Goal: Use online tool/utility: Utilize a website feature to perform a specific function

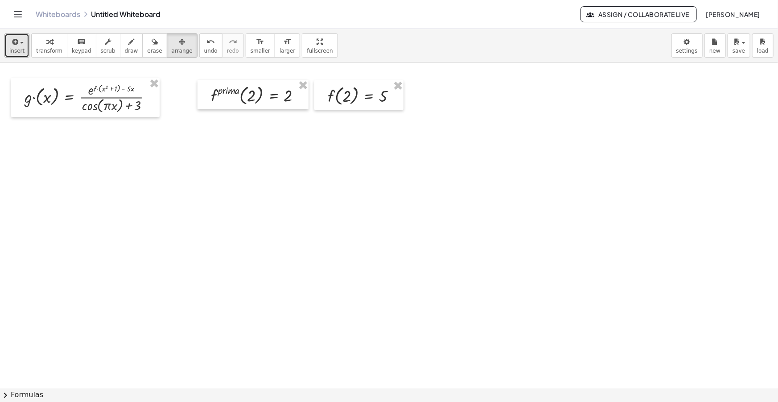
click at [22, 38] on div "button" at bounding box center [16, 41] width 15 height 11
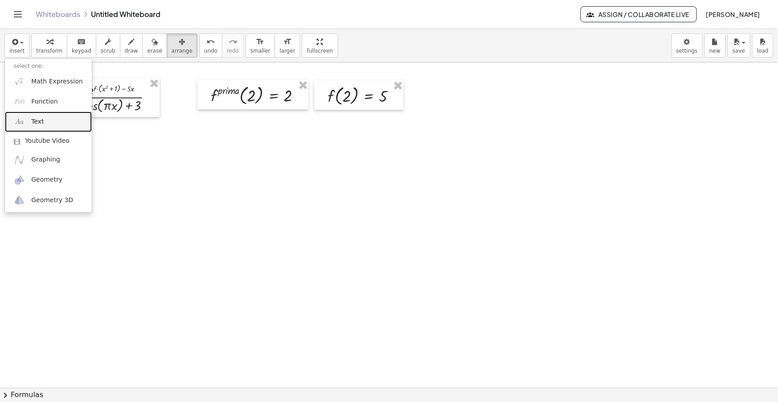
click at [51, 121] on link "Text" at bounding box center [48, 122] width 87 height 20
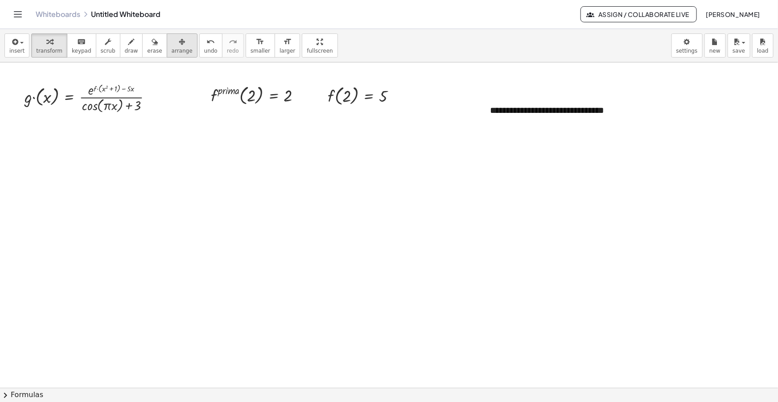
click at [179, 39] on icon "button" at bounding box center [182, 42] width 6 height 11
drag, startPoint x: 613, startPoint y: 133, endPoint x: 624, endPoint y: 134, distance: 11.6
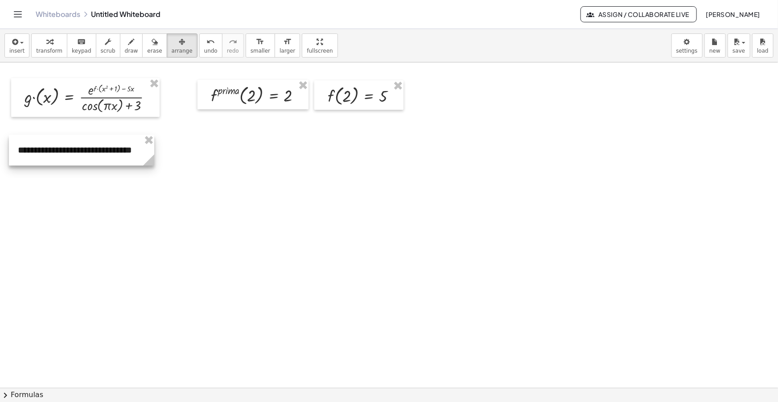
drag, startPoint x: 574, startPoint y: 113, endPoint x: 99, endPoint y: 153, distance: 476.3
click at [99, 153] on div at bounding box center [81, 150] width 145 height 31
click at [18, 44] on span "button" at bounding box center [19, 43] width 2 height 6
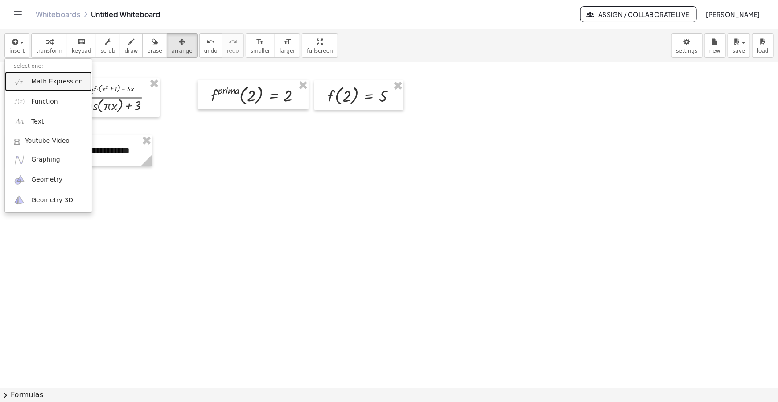
click at [58, 77] on span "Math Expression" at bounding box center [56, 81] width 51 height 9
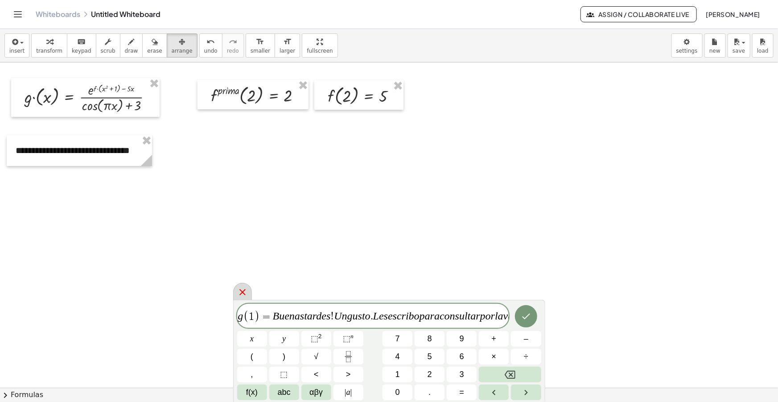
click at [243, 296] on icon at bounding box center [242, 292] width 11 height 11
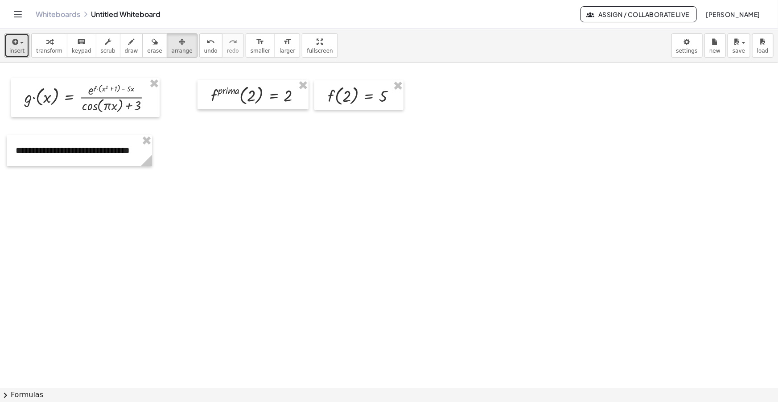
click at [18, 48] on span "insert" at bounding box center [16, 51] width 15 height 6
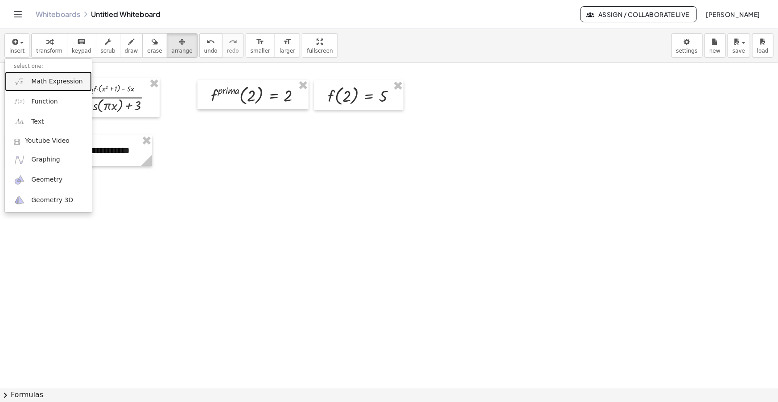
click at [49, 83] on span "Math Expression" at bounding box center [56, 81] width 51 height 9
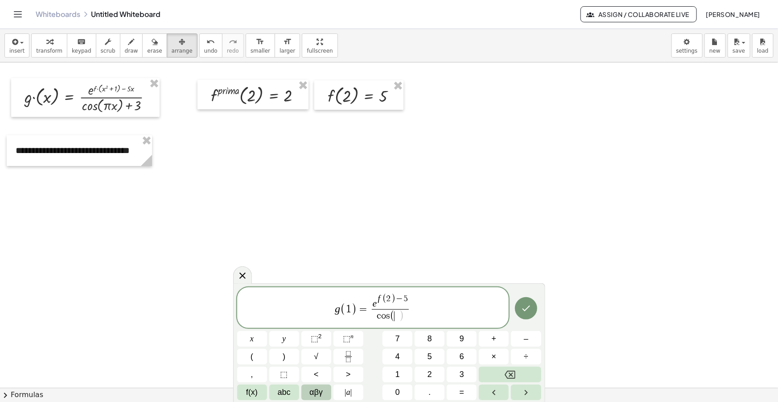
click at [319, 389] on span "αβγ" at bounding box center [316, 392] width 13 height 12
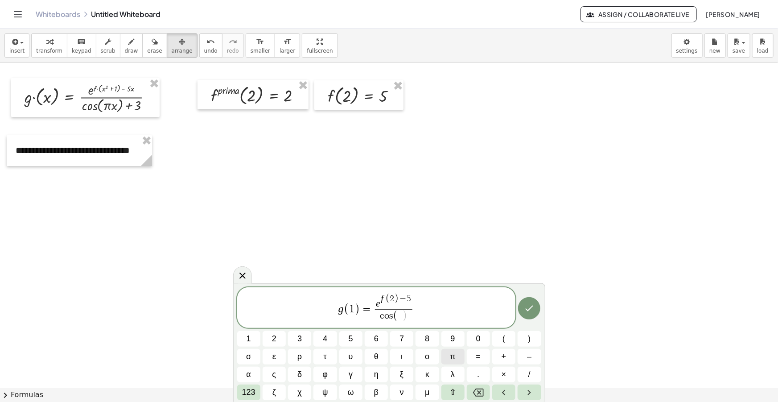
click at [453, 360] on span "π" at bounding box center [452, 357] width 5 height 12
drag, startPoint x: 426, startPoint y: 308, endPoint x: 298, endPoint y: 303, distance: 129.0
click at [298, 303] on span "g ( 1 ) = e f ( 2 ) − 5 c o s ( π ) + 3 ​" at bounding box center [376, 308] width 279 height 31
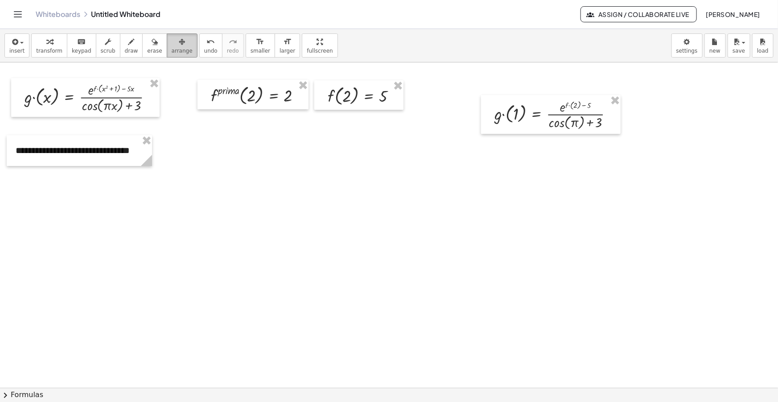
click at [179, 37] on icon "button" at bounding box center [182, 42] width 6 height 11
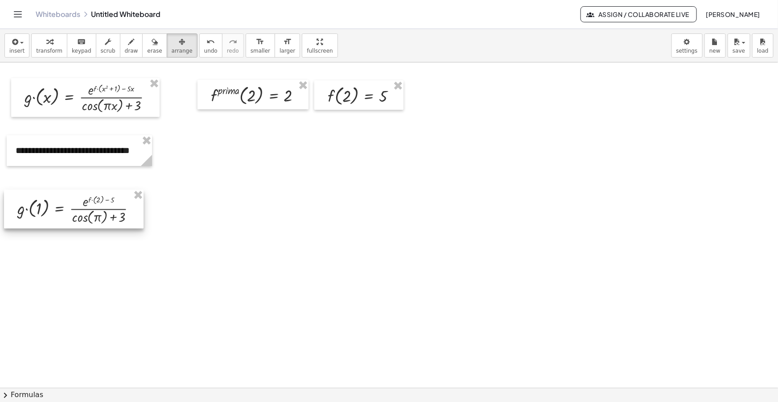
drag, startPoint x: 544, startPoint y: 125, endPoint x: 66, endPoint y: 219, distance: 487.0
click at [66, 219] on div at bounding box center [74, 209] width 140 height 39
click at [125, 49] on span "draw" at bounding box center [131, 51] width 13 height 6
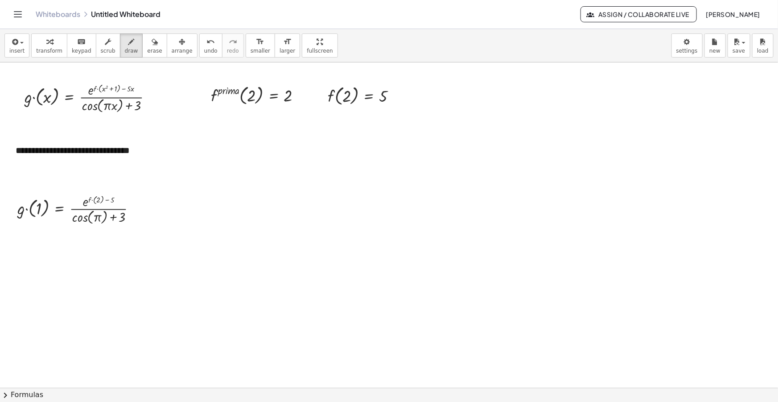
drag, startPoint x: 139, startPoint y: 206, endPoint x: 144, endPoint y: 206, distance: 4.9
drag, startPoint x: 138, startPoint y: 211, endPoint x: 143, endPoint y: 211, distance: 5.0
click at [17, 50] on span "insert" at bounding box center [16, 51] width 15 height 6
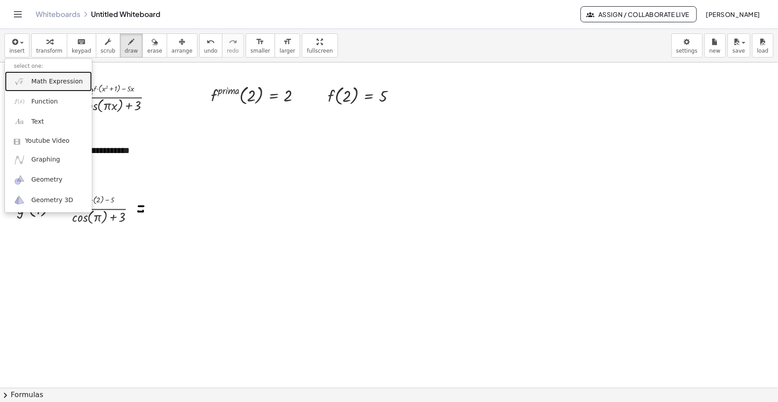
click at [39, 83] on span "Math Expression" at bounding box center [56, 81] width 51 height 9
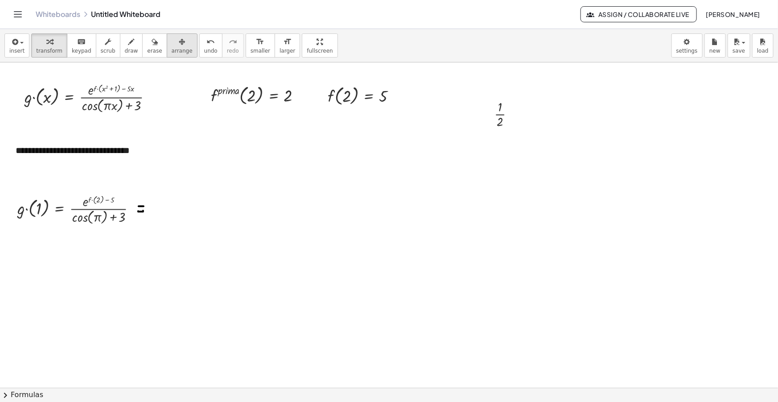
click at [179, 45] on icon "button" at bounding box center [182, 42] width 6 height 11
drag, startPoint x: 422, startPoint y: 132, endPoint x: 154, endPoint y: 203, distance: 277.9
click at [154, 203] on div at bounding box center [162, 207] width 41 height 37
click at [125, 52] on span "draw" at bounding box center [131, 51] width 13 height 6
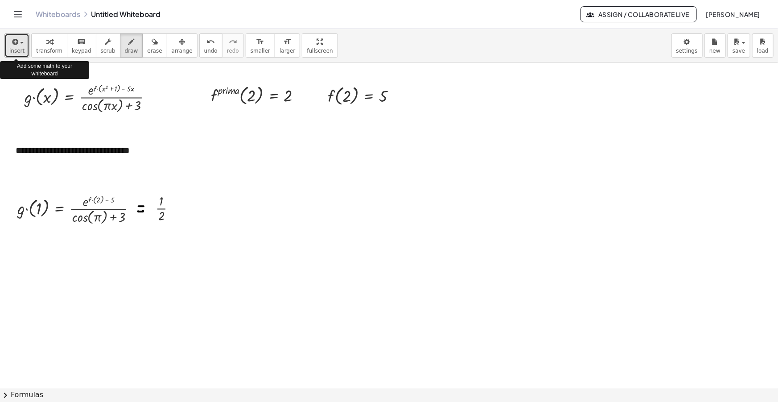
click at [23, 50] on button "insert" at bounding box center [16, 45] width 25 height 24
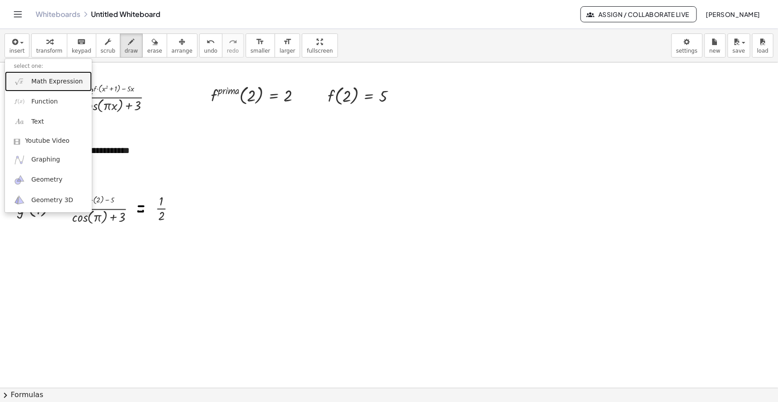
click at [62, 79] on span "Math Expression" at bounding box center [56, 81] width 51 height 9
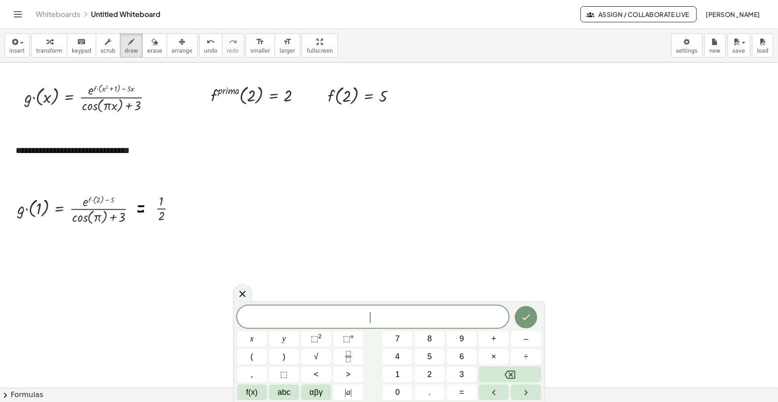
click at [390, 314] on span "​" at bounding box center [373, 317] width 272 height 12
click at [409, 314] on span "g p r i m a ​ ( x ) =" at bounding box center [373, 314] width 272 height 17
drag, startPoint x: 372, startPoint y: 311, endPoint x: 357, endPoint y: 310, distance: 15.2
click at [357, 310] on span "g p r i m a ( x ) =" at bounding box center [373, 314] width 272 height 17
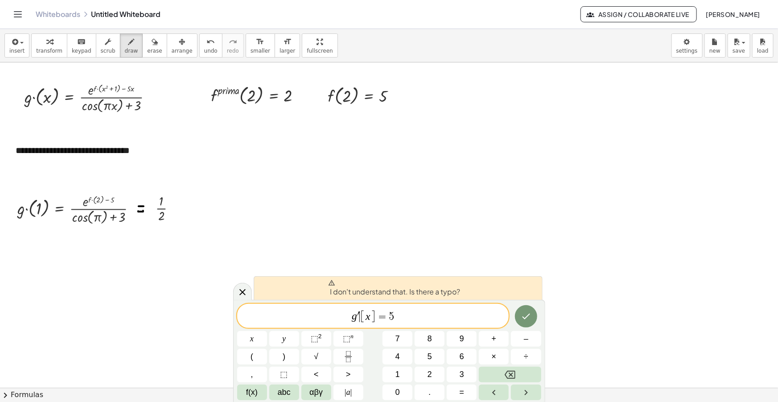
click at [360, 315] on span "g ′ ​ [ x ] = 5" at bounding box center [373, 316] width 272 height 15
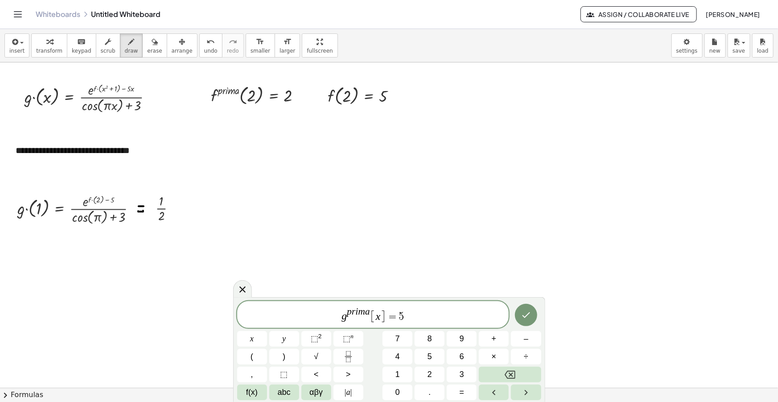
click at [424, 312] on span "g p r i m a ​ [ x ] = 5" at bounding box center [373, 314] width 272 height 17
click at [413, 316] on span "g p r i m a [ x ] = ​" at bounding box center [373, 314] width 272 height 17
click at [409, 317] on span "g p r i m a [ x ] = ​" at bounding box center [373, 314] width 272 height 17
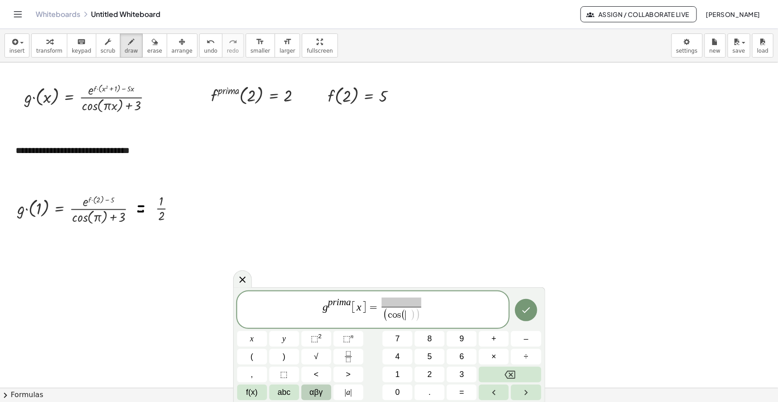
click at [313, 393] on span "αβγ" at bounding box center [316, 392] width 13 height 12
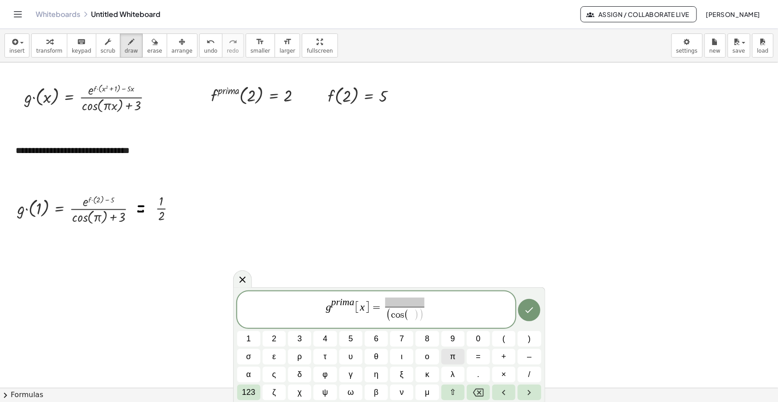
click at [458, 360] on button "π" at bounding box center [453, 357] width 23 height 16
click at [403, 295] on span at bounding box center [404, 300] width 65 height 10
click at [405, 298] on span "​" at bounding box center [404, 300] width 65 height 10
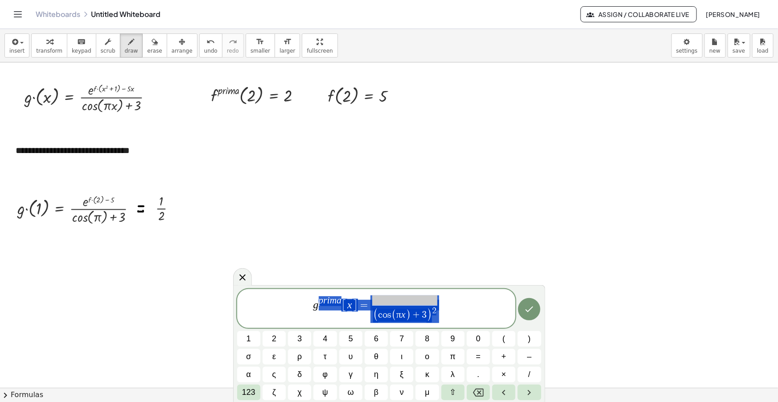
drag, startPoint x: 442, startPoint y: 315, endPoint x: 310, endPoint y: 309, distance: 131.8
click at [311, 310] on span "g p r i m a [ x ] = ( c o s ( π x ) + 3 ) 2 ​" at bounding box center [376, 308] width 279 height 29
click at [241, 278] on icon at bounding box center [242, 277] width 11 height 11
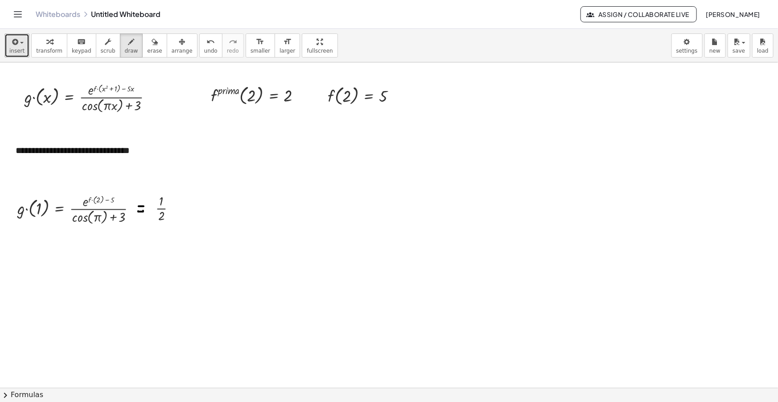
click at [21, 45] on div "button" at bounding box center [16, 41] width 15 height 11
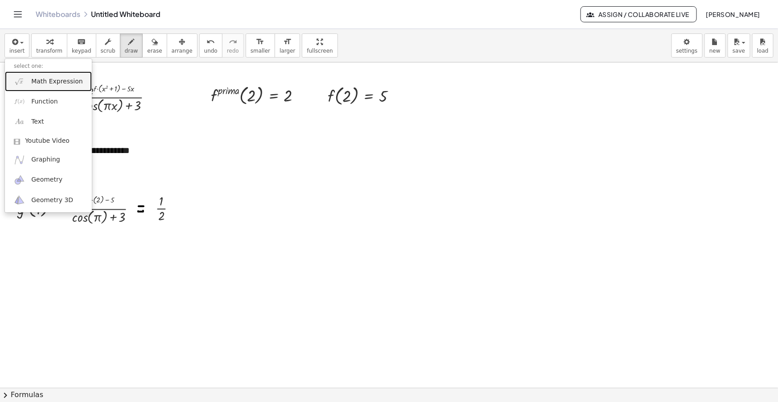
click at [53, 82] on span "Math Expression" at bounding box center [56, 81] width 51 height 9
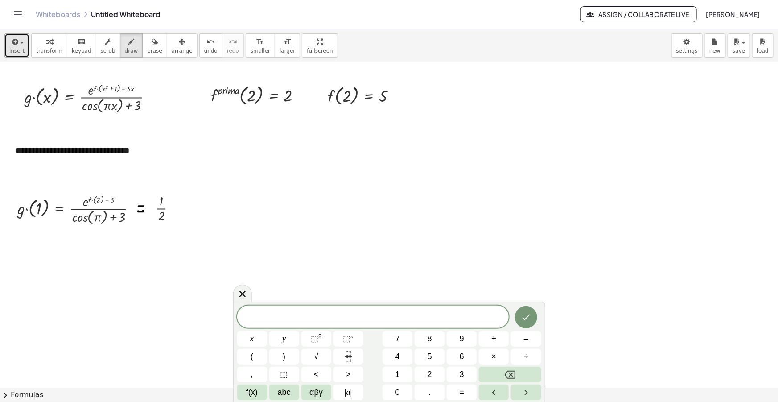
click at [13, 45] on icon "button" at bounding box center [14, 42] width 8 height 11
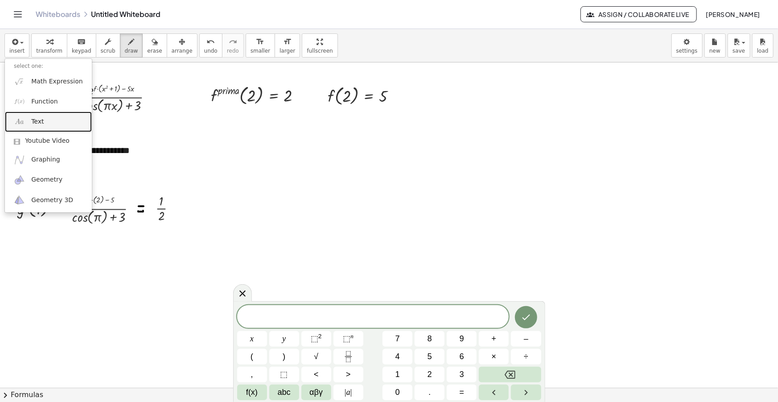
click at [40, 125] on span "Text" at bounding box center [37, 121] width 12 height 9
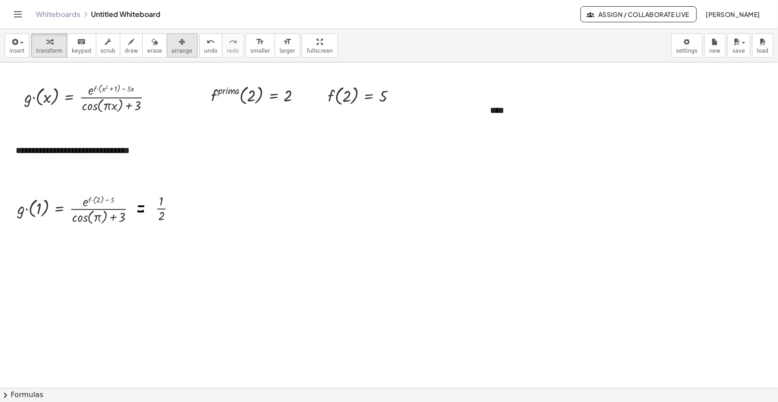
click at [179, 44] on icon "button" at bounding box center [182, 42] width 6 height 11
drag, startPoint x: 612, startPoint y: 119, endPoint x: 525, endPoint y: 119, distance: 87.0
click at [525, 119] on icon at bounding box center [523, 120] width 11 height 11
drag, startPoint x: 500, startPoint y: 112, endPoint x: 22, endPoint y: 321, distance: 521.3
click at [22, 321] on div at bounding box center [27, 320] width 47 height 31
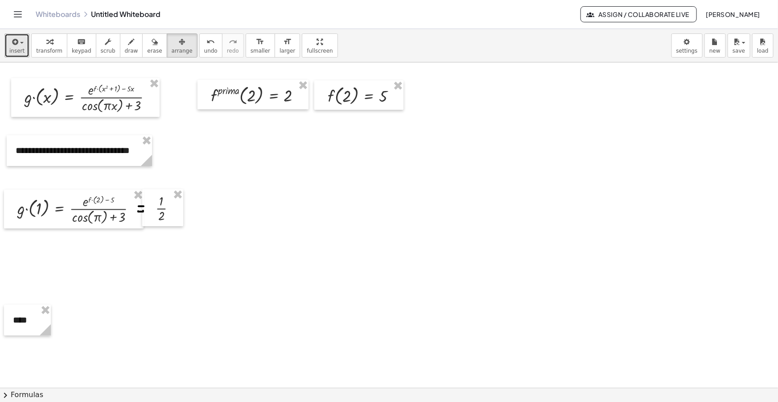
click at [22, 48] on span "insert" at bounding box center [16, 51] width 15 height 6
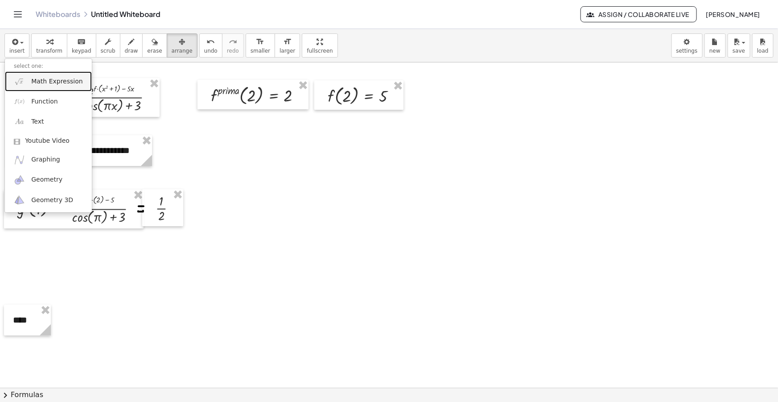
drag, startPoint x: 41, startPoint y: 79, endPoint x: 47, endPoint y: 84, distance: 7.3
click at [41, 79] on span "Math Expression" at bounding box center [56, 81] width 51 height 9
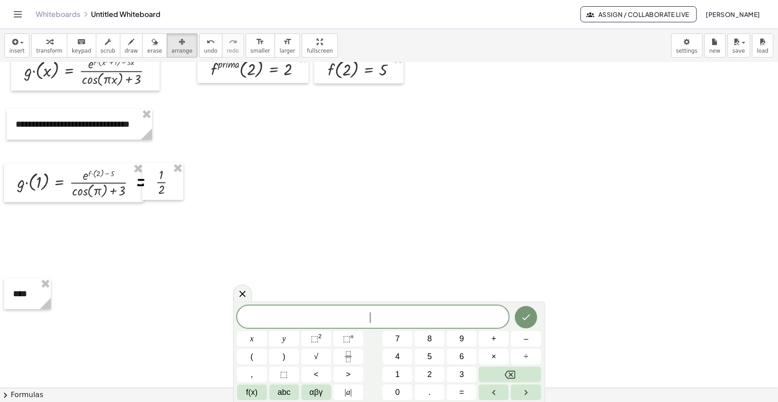
scroll to position [40, 0]
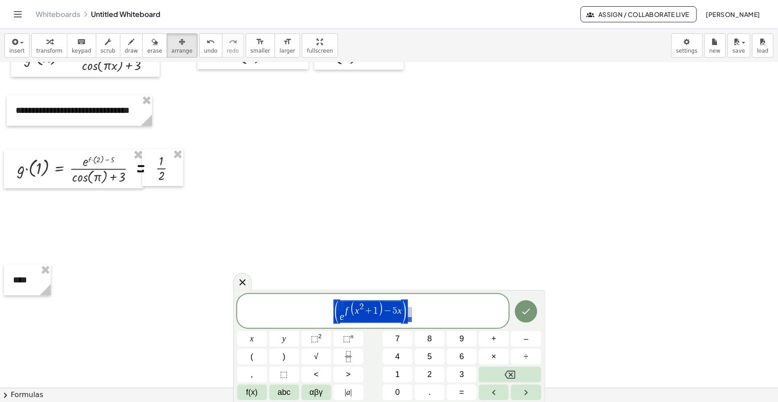
drag, startPoint x: 423, startPoint y: 316, endPoint x: 279, endPoint y: 312, distance: 144.6
click at [255, 310] on span "( e f ( x 2 + 1 ) − 5 x )" at bounding box center [373, 311] width 272 height 25
click at [430, 308] on span "( e f ( x 2 + 1 ) − 5 x )" at bounding box center [373, 311] width 272 height 25
drag, startPoint x: 440, startPoint y: 309, endPoint x: 218, endPoint y: 316, distance: 222.2
click at [227, 315] on body "**********" at bounding box center [389, 201] width 778 height 402
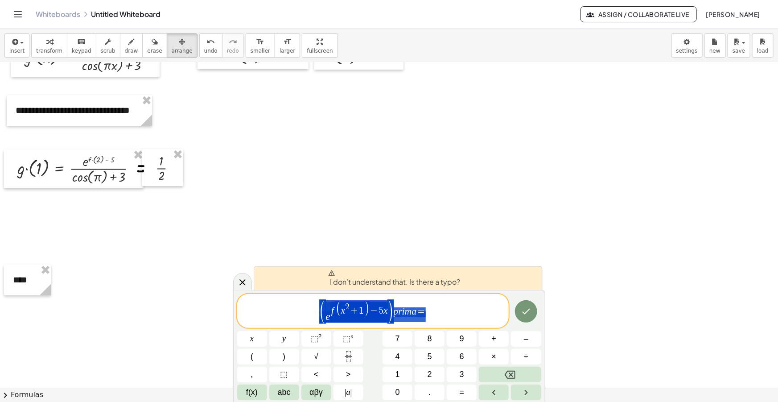
click at [443, 314] on span "( e f ( x 2 + 1 ) − 5 x ) p r i m a =" at bounding box center [373, 311] width 272 height 25
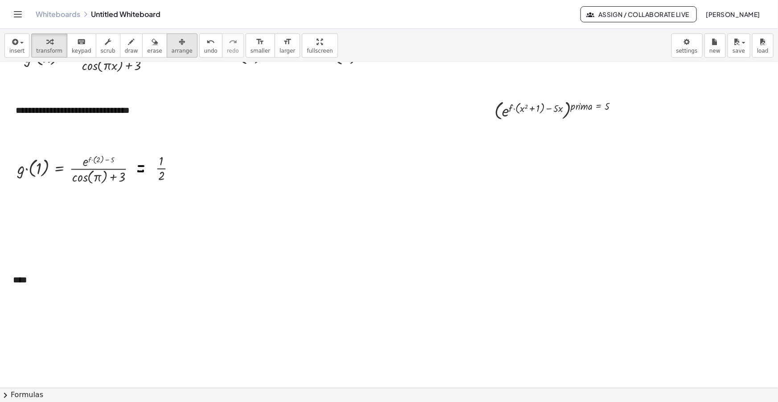
click at [173, 40] on div "button" at bounding box center [182, 41] width 21 height 11
click at [20, 45] on div "button" at bounding box center [16, 41] width 15 height 11
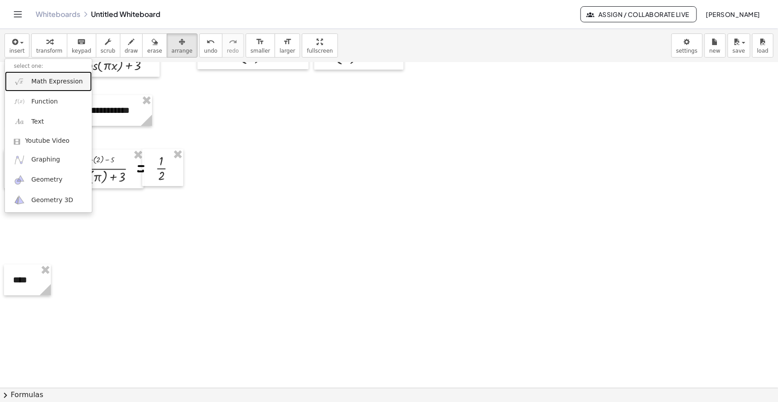
click at [49, 73] on link "Math Expression" at bounding box center [48, 81] width 87 height 20
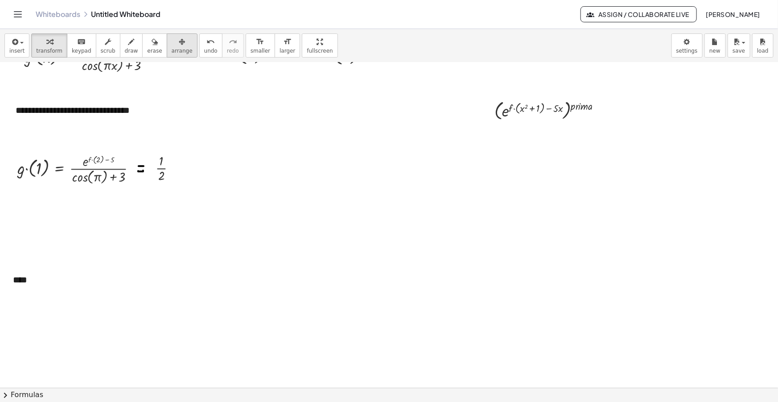
click at [167, 34] on button "arrange" at bounding box center [182, 45] width 31 height 24
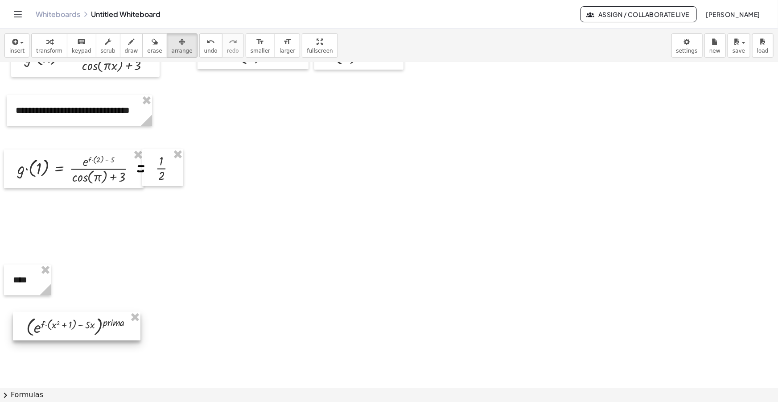
drag, startPoint x: 529, startPoint y: 105, endPoint x: 60, endPoint y: 322, distance: 516.5
click at [60, 322] on div at bounding box center [77, 326] width 128 height 29
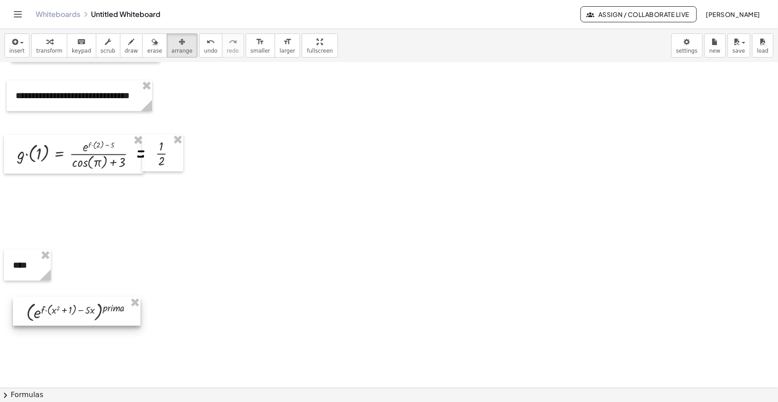
scroll to position [81, 0]
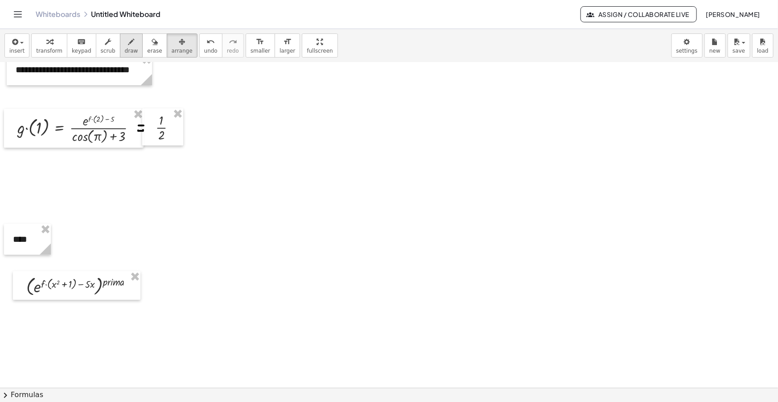
click at [125, 48] on span "draw" at bounding box center [131, 51] width 13 height 6
click at [145, 287] on div at bounding box center [389, 336] width 778 height 708
drag, startPoint x: 138, startPoint y: 294, endPoint x: 144, endPoint y: 294, distance: 5.8
click at [144, 294] on div at bounding box center [389, 336] width 778 height 708
click at [18, 40] on span "button" at bounding box center [19, 43] width 2 height 6
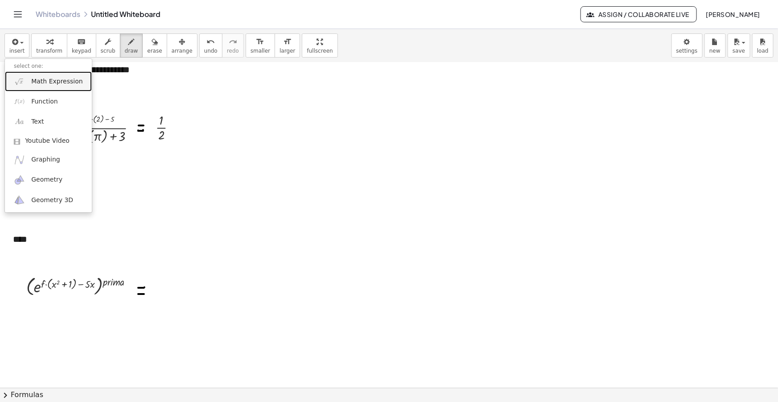
click at [50, 83] on span "Math Expression" at bounding box center [56, 81] width 51 height 9
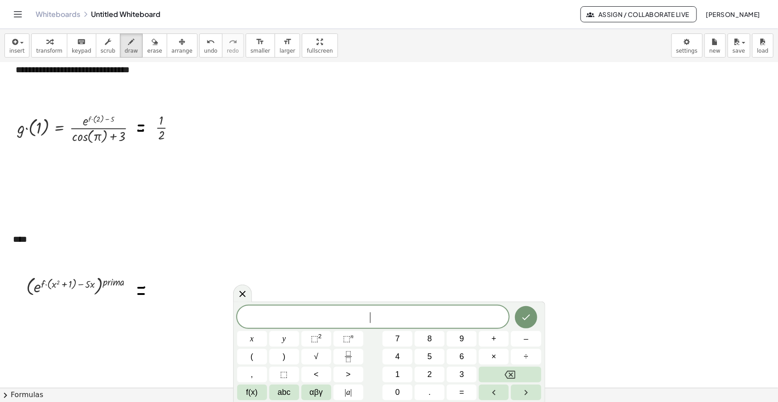
click at [386, 317] on span "​" at bounding box center [373, 317] width 272 height 12
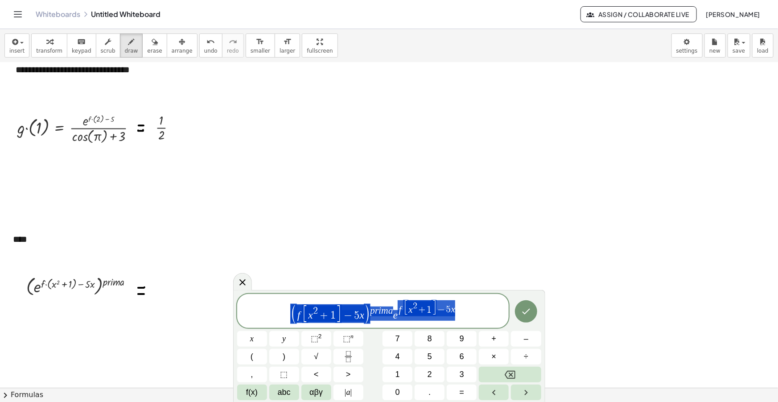
drag, startPoint x: 460, startPoint y: 313, endPoint x: 255, endPoint y: 295, distance: 206.4
click at [255, 295] on div "**********" at bounding box center [373, 311] width 272 height 34
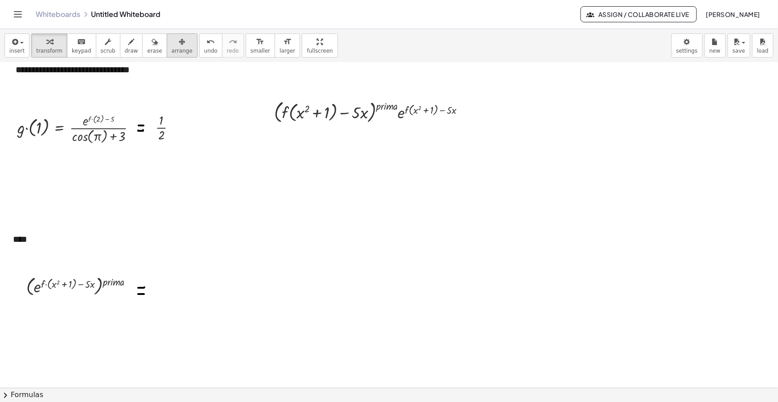
click at [172, 48] on span "arrange" at bounding box center [182, 51] width 21 height 6
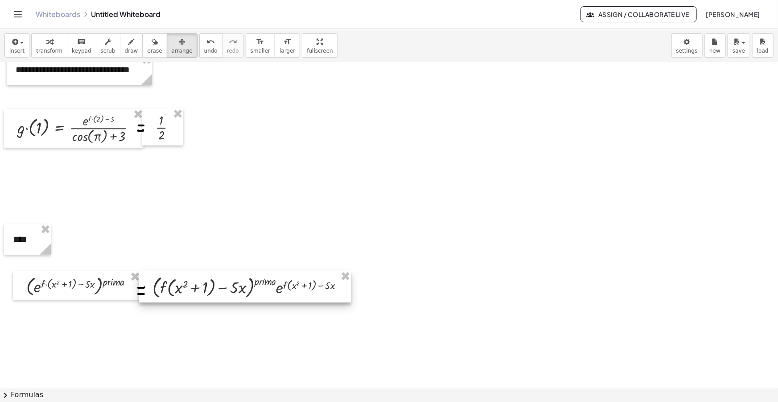
drag, startPoint x: 348, startPoint y: 146, endPoint x: 247, endPoint y: 285, distance: 172.2
click at [254, 302] on div at bounding box center [245, 287] width 212 height 32
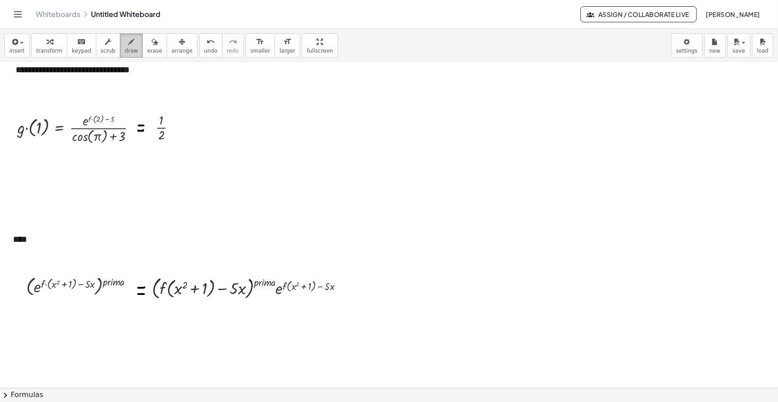
click at [125, 38] on div "button" at bounding box center [131, 41] width 13 height 11
click at [350, 287] on div at bounding box center [389, 336] width 778 height 708
click at [350, 294] on div at bounding box center [389, 336] width 778 height 708
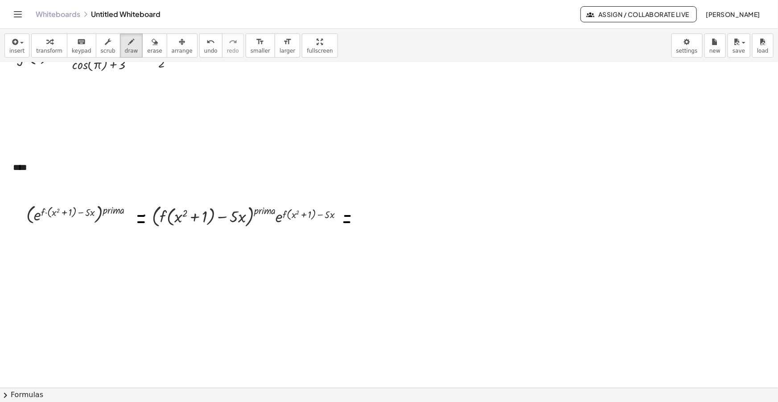
scroll to position [162, 0]
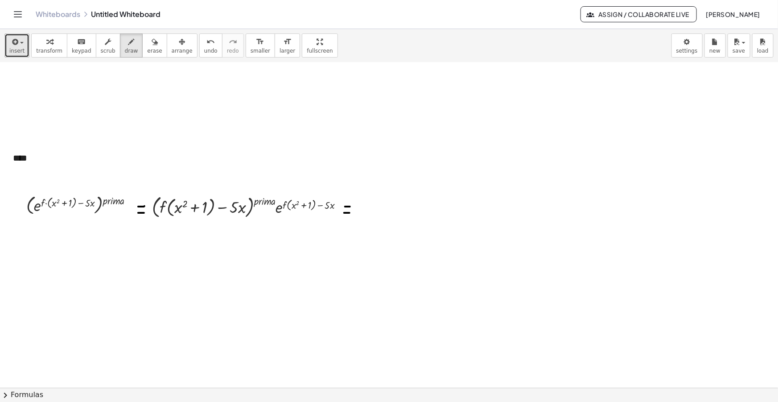
click at [20, 49] on span "insert" at bounding box center [16, 51] width 15 height 6
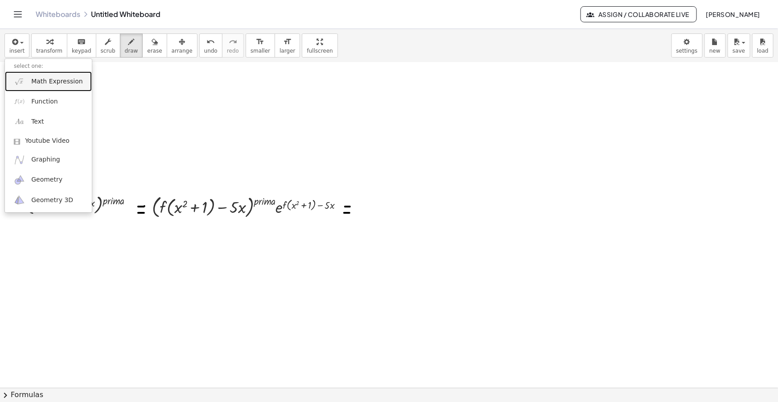
click at [52, 83] on span "Math Expression" at bounding box center [56, 81] width 51 height 9
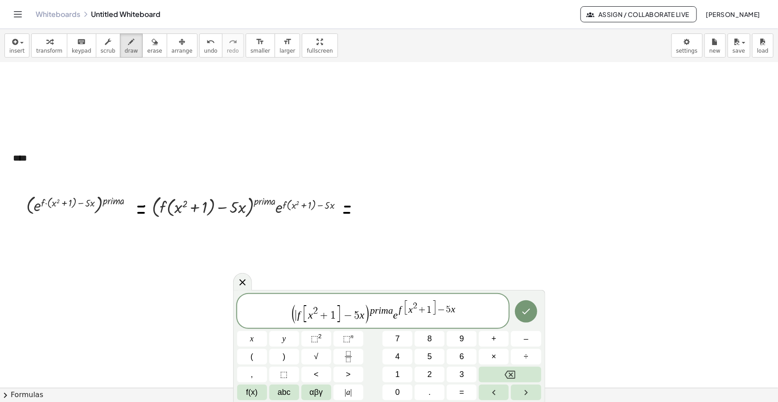
click at [298, 317] on var "f" at bounding box center [299, 315] width 3 height 12
click at [307, 312] on span "2 x ​ f [ x 2 + 1 ] − 5 x" at bounding box center [330, 313] width 79 height 17
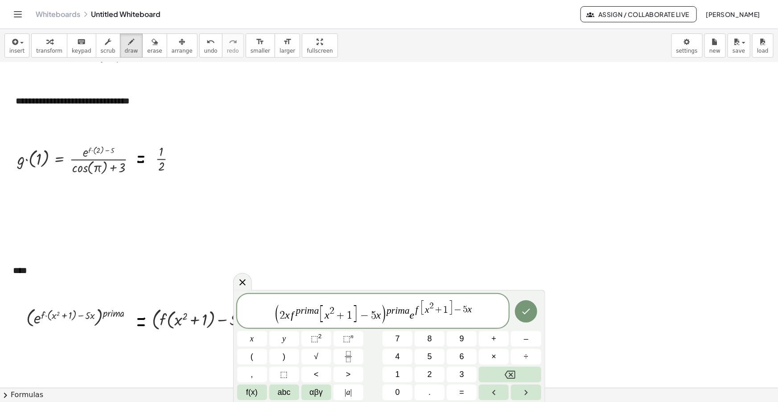
scroll to position [121, 0]
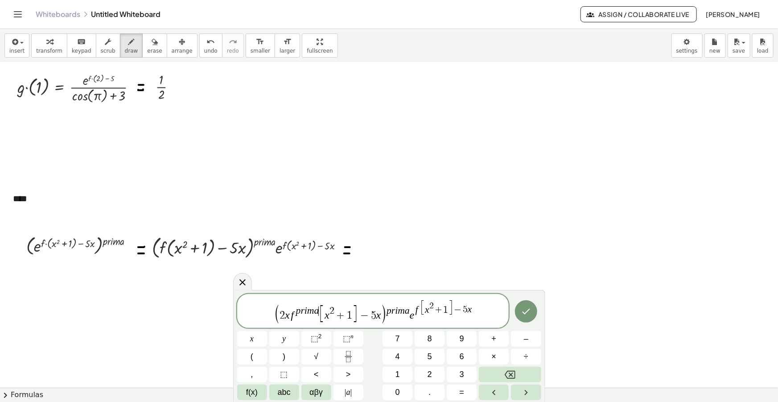
click at [380, 314] on span "( 2 x f p r i m a ​ [ x 2 + 1 ] − 5 x )" at bounding box center [330, 313] width 113 height 19
drag, startPoint x: 405, startPoint y: 311, endPoint x: 387, endPoint y: 311, distance: 18.7
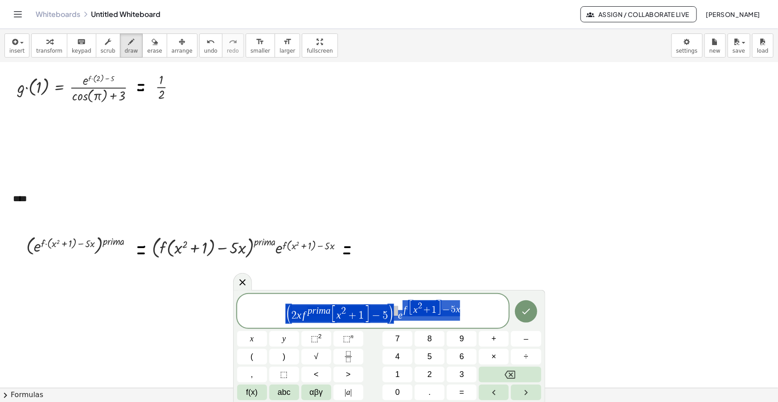
drag, startPoint x: 468, startPoint y: 318, endPoint x: 290, endPoint y: 311, distance: 178.1
click at [290, 311] on span "( 2 x f p r i m a [ x 2 + 1 ] − 5 ) e f [ x 2 + 1 ] − 5 x" at bounding box center [373, 311] width 272 height 25
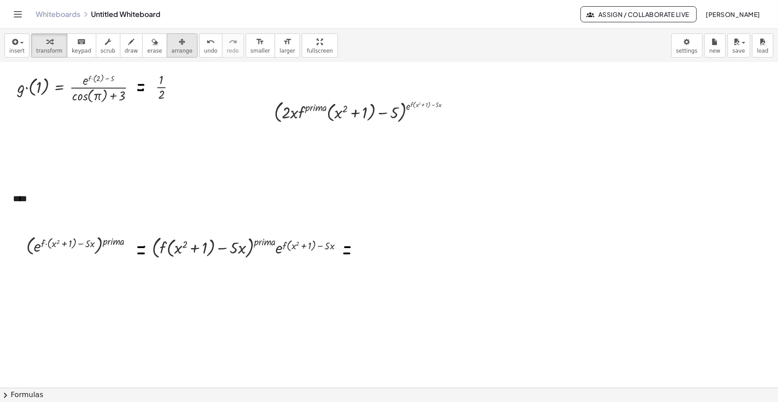
click at [172, 45] on div "button" at bounding box center [182, 41] width 21 height 11
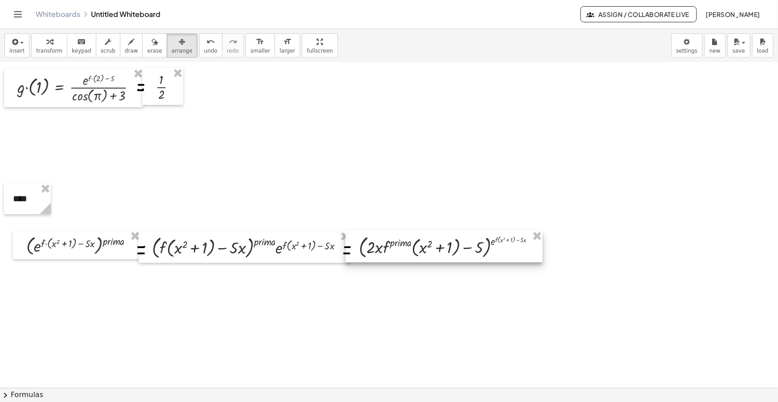
drag, startPoint x: 343, startPoint y: 115, endPoint x: 428, endPoint y: 250, distance: 159.5
click at [428, 250] on div at bounding box center [444, 247] width 197 height 32
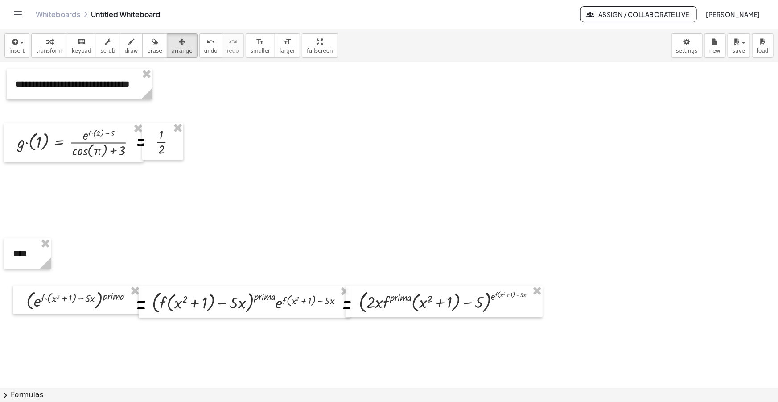
scroll to position [0, 0]
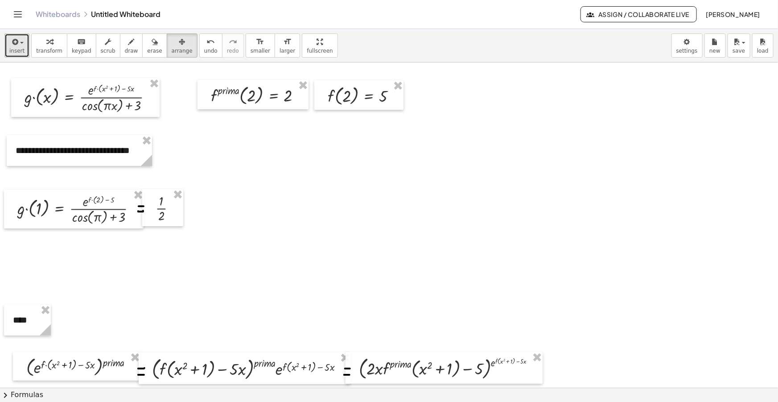
click at [9, 36] on div "button" at bounding box center [16, 41] width 15 height 11
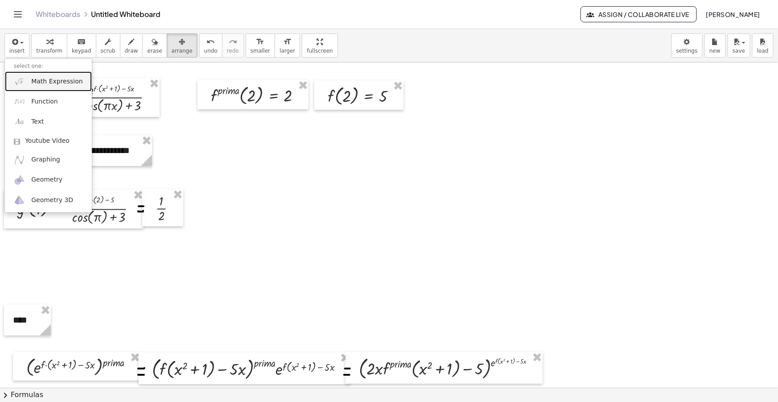
click at [52, 76] on link "Math Expression" at bounding box center [48, 81] width 87 height 20
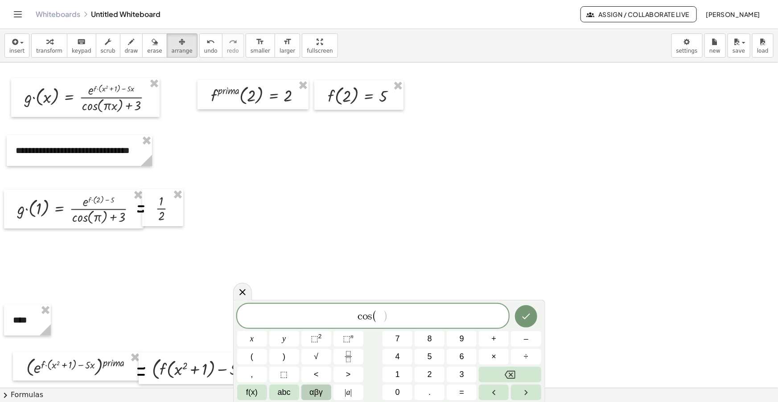
click at [316, 393] on span "αβγ" at bounding box center [316, 392] width 13 height 12
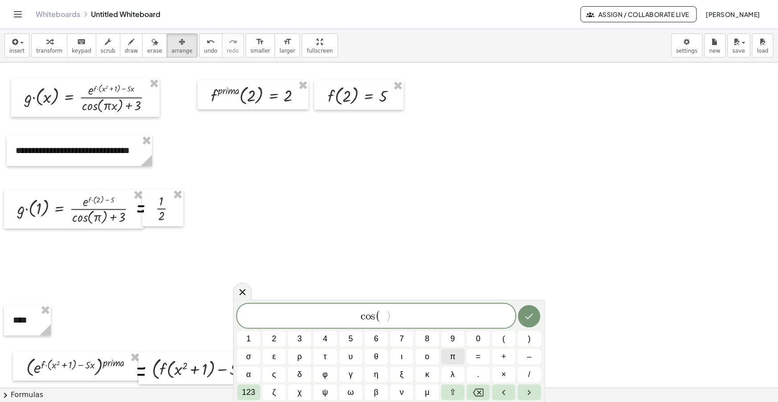
click at [454, 355] on span "π" at bounding box center [452, 357] width 5 height 12
click at [432, 318] on span "( ​ c o s ( π x ) + 3 )" at bounding box center [376, 315] width 279 height 17
click at [450, 354] on button "π" at bounding box center [453, 357] width 23 height 16
click at [460, 359] on button "π" at bounding box center [453, 357] width 23 height 16
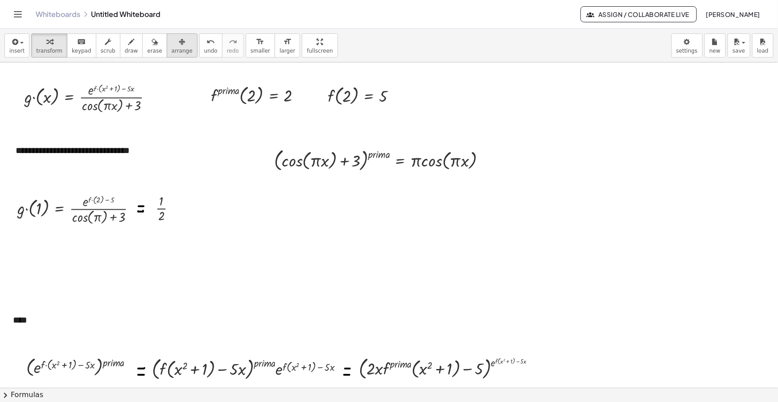
click at [179, 43] on icon "button" at bounding box center [182, 42] width 6 height 11
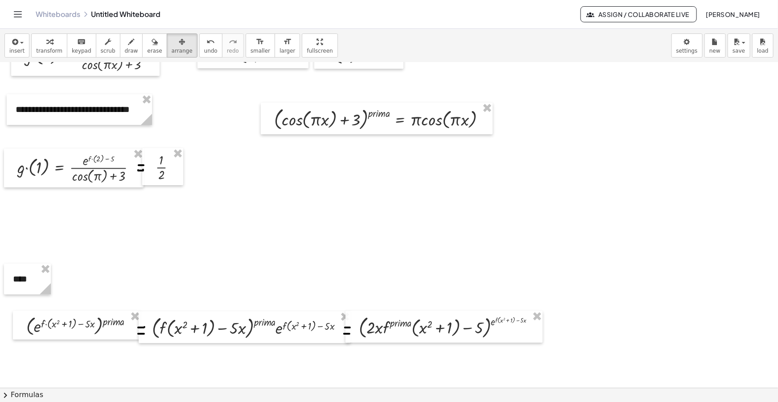
scroll to position [81, 0]
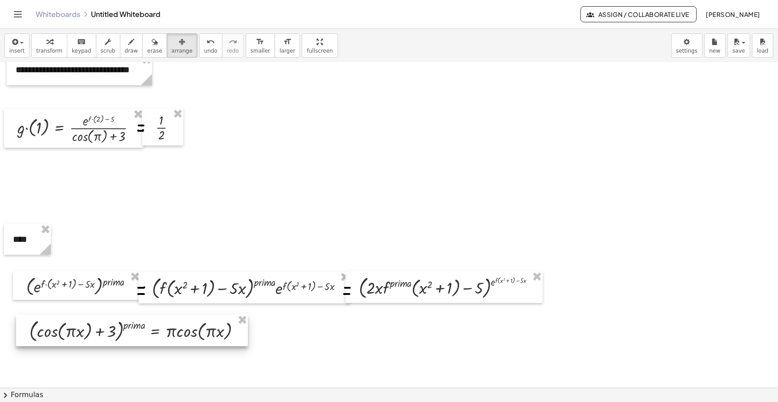
drag, startPoint x: 334, startPoint y: 86, endPoint x: 89, endPoint y: 338, distance: 351.1
click at [89, 338] on div at bounding box center [132, 330] width 232 height 32
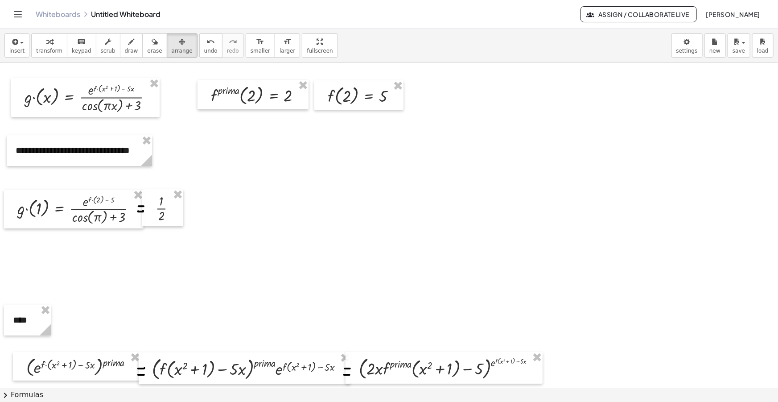
scroll to position [0, 0]
click at [12, 50] on span "insert" at bounding box center [16, 51] width 15 height 6
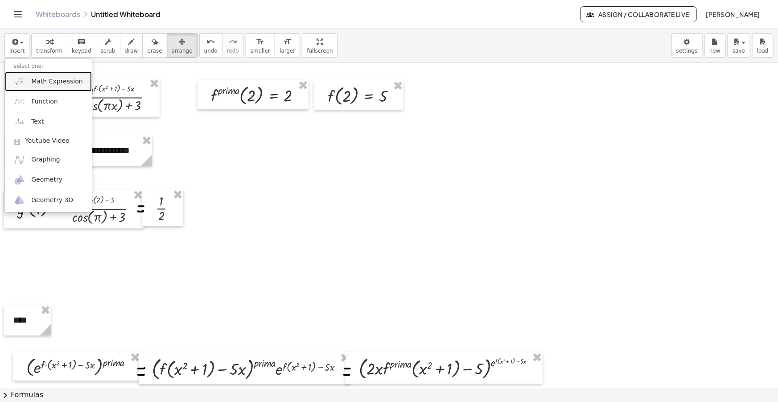
click at [57, 83] on span "Math Expression" at bounding box center [56, 81] width 51 height 9
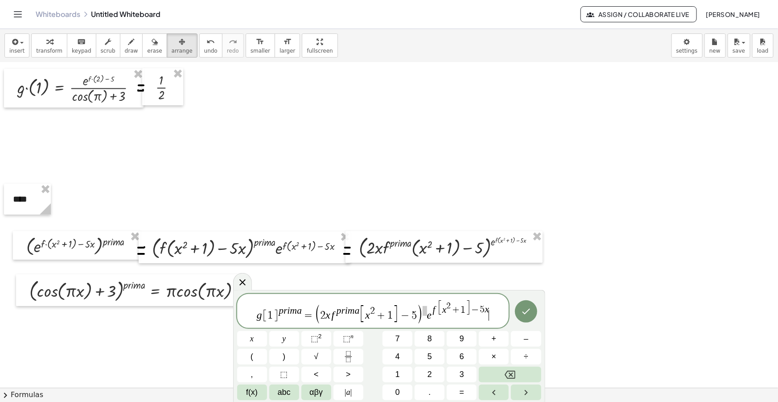
scroll to position [121, 0]
click at [330, 314] on span "2 x f p r i m a [ x 2 + 1 ] − 5" at bounding box center [368, 313] width 97 height 17
drag, startPoint x: 389, startPoint y: 314, endPoint x: 365, endPoint y: 314, distance: 23.6
click at [365, 314] on span "[ x 2 + 1 ]" at bounding box center [376, 313] width 39 height 17
click at [413, 311] on span "​" at bounding box center [411, 311] width 4 height 10
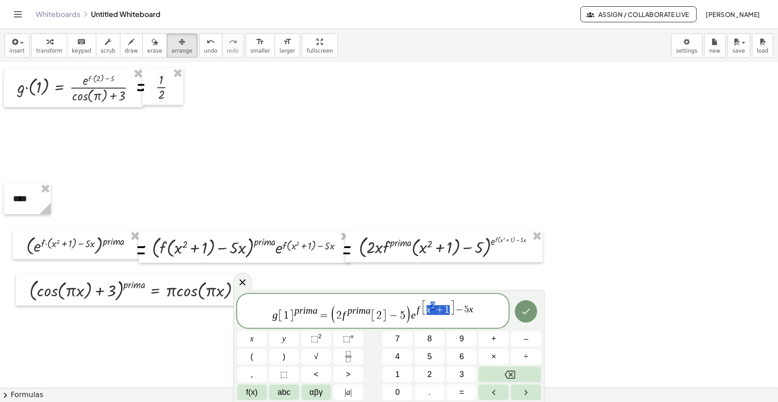
drag, startPoint x: 449, startPoint y: 307, endPoint x: 428, endPoint y: 308, distance: 21.0
click at [464, 308] on span "f [ 2 ​ ] − 5 x" at bounding box center [444, 311] width 39 height 12
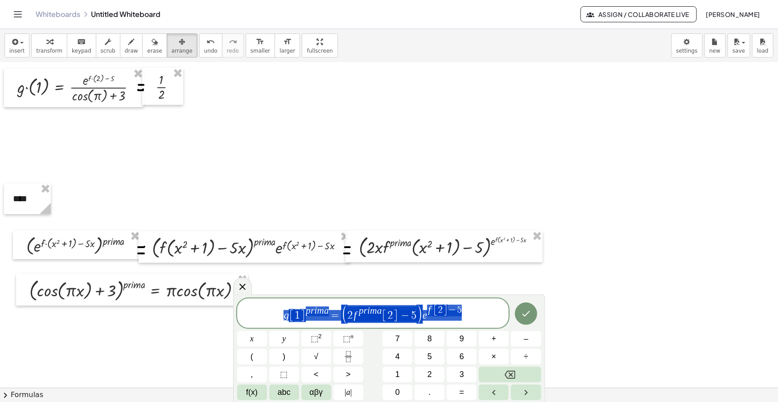
drag, startPoint x: 477, startPoint y: 311, endPoint x: 272, endPoint y: 305, distance: 205.3
click at [273, 305] on span "g [ 1 ] p r i m a = ( 2 f p r i m a [ 2 ] − 5 ) e f [ 2 ] − 5" at bounding box center [373, 314] width 272 height 20
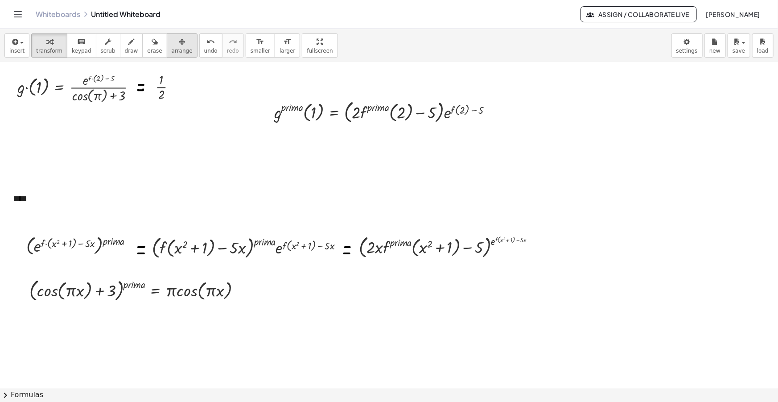
click at [179, 40] on icon "button" at bounding box center [182, 42] width 6 height 11
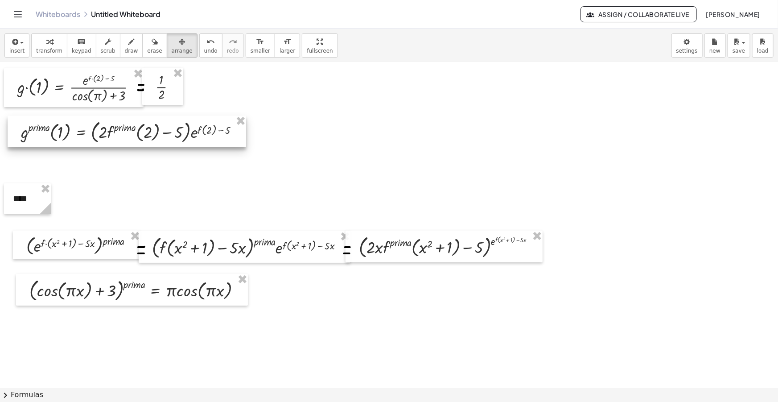
drag, startPoint x: 374, startPoint y: 121, endPoint x: 120, endPoint y: 141, distance: 254.6
click at [120, 141] on div at bounding box center [127, 132] width 239 height 32
click at [125, 53] on span "draw" at bounding box center [131, 51] width 13 height 6
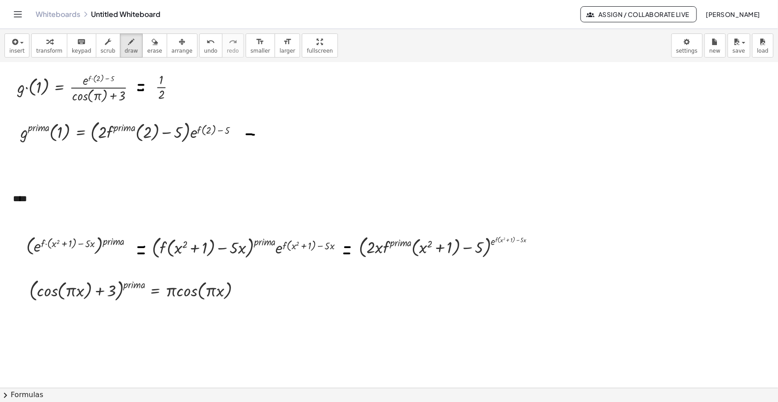
click at [254, 134] on div at bounding box center [389, 295] width 778 height 708
drag, startPoint x: 248, startPoint y: 140, endPoint x: 255, endPoint y: 141, distance: 7.2
click at [255, 141] on div at bounding box center [389, 295] width 778 height 708
click at [12, 45] on icon "button" at bounding box center [14, 42] width 8 height 11
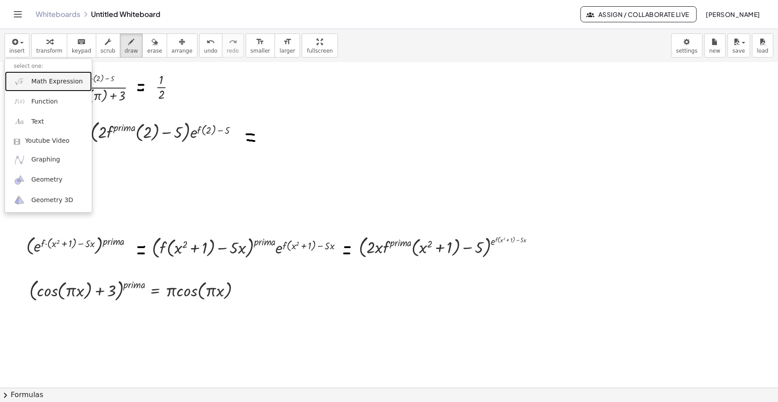
click at [40, 76] on link "Math Expression" at bounding box center [48, 81] width 87 height 20
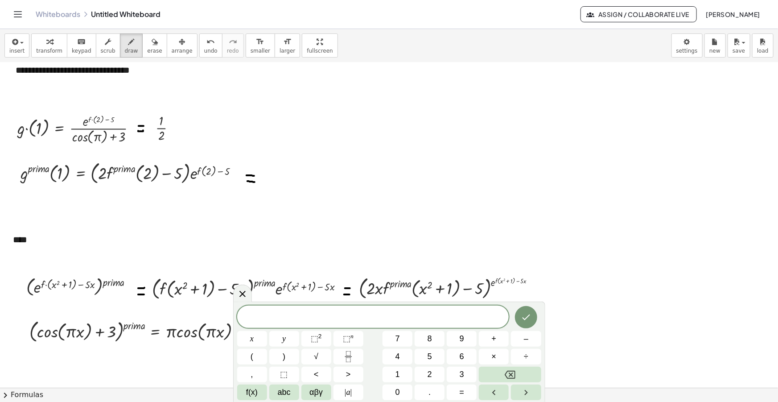
scroll to position [81, 0]
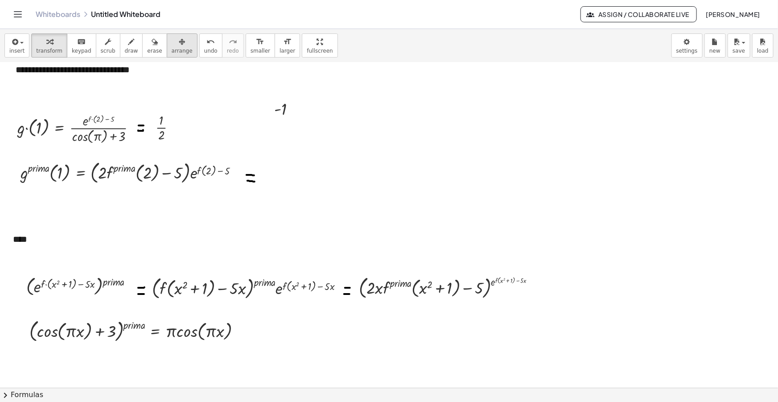
click at [172, 40] on div "button" at bounding box center [182, 41] width 21 height 11
drag, startPoint x: 267, startPoint y: 109, endPoint x: 265, endPoint y: 175, distance: 66.1
click at [265, 175] on div at bounding box center [279, 174] width 42 height 26
